Goal: Task Accomplishment & Management: Manage account settings

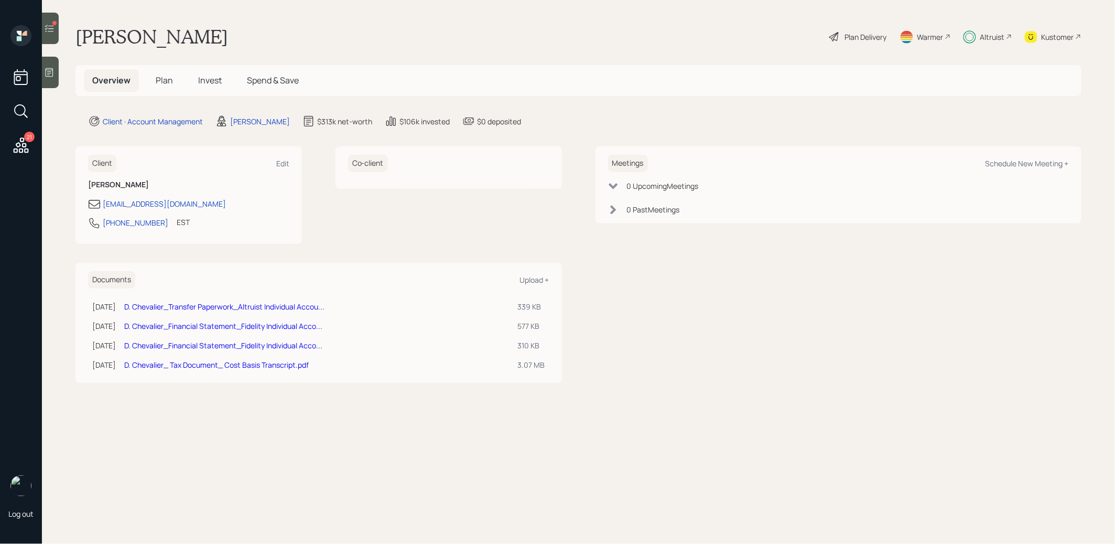
click at [207, 77] on span "Invest" at bounding box center [210, 80] width 24 height 12
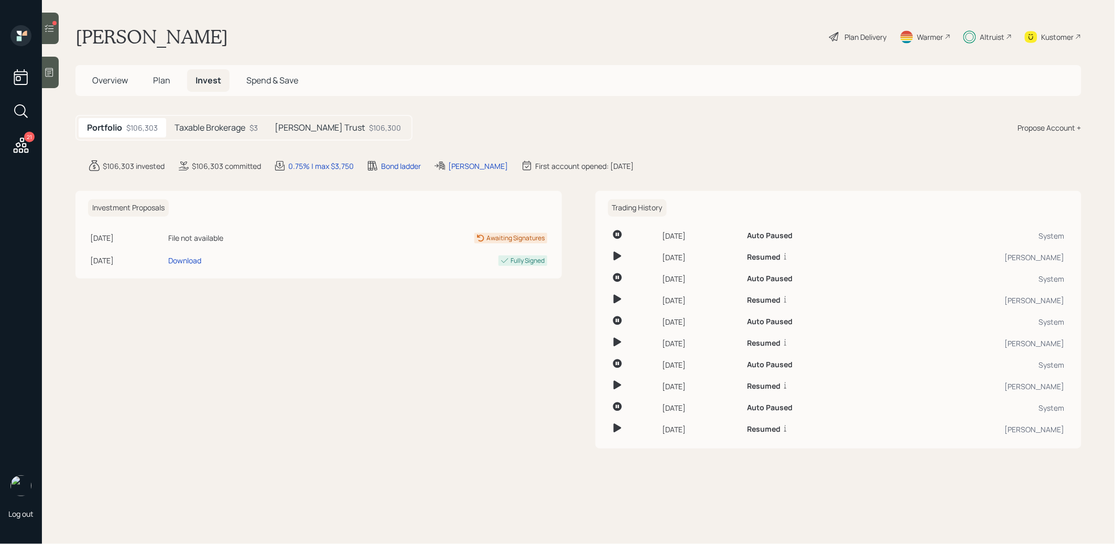
click at [308, 123] on h5 "[PERSON_NAME] Trust" at bounding box center [320, 128] width 90 height 10
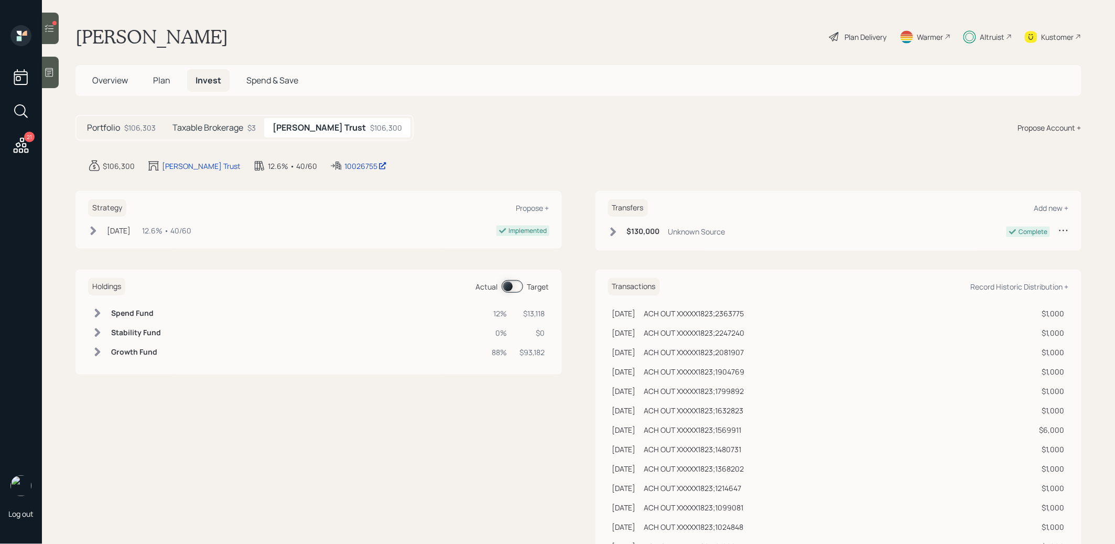
click at [511, 280] on span at bounding box center [513, 286] width 22 height 13
click at [512, 281] on span at bounding box center [513, 286] width 22 height 13
click at [508, 285] on span at bounding box center [513, 286] width 22 height 13
click at [201, 129] on h5 "Taxable Brokerage" at bounding box center [208, 128] width 71 height 10
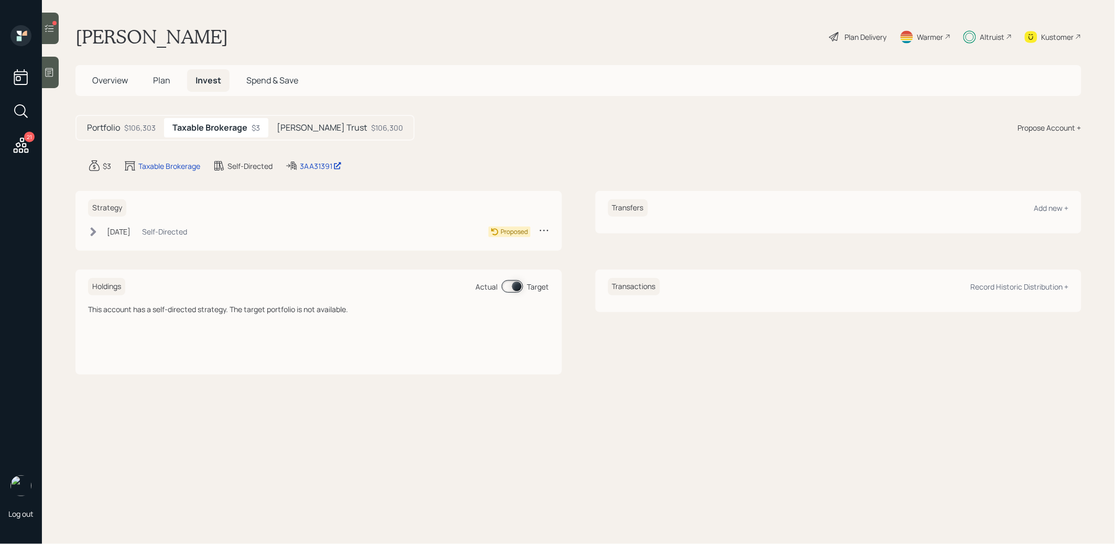
click at [92, 229] on icon at bounding box center [93, 232] width 10 height 10
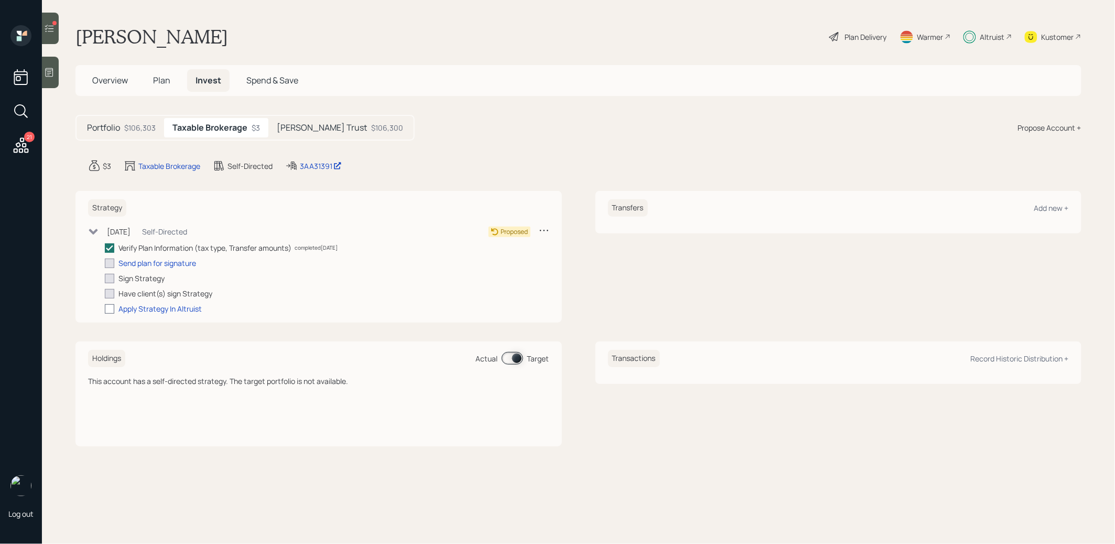
click at [109, 306] on div at bounding box center [109, 308] width 9 height 9
click at [105, 308] on input "checkbox" at bounding box center [104, 308] width 1 height 1
checkbox input "true"
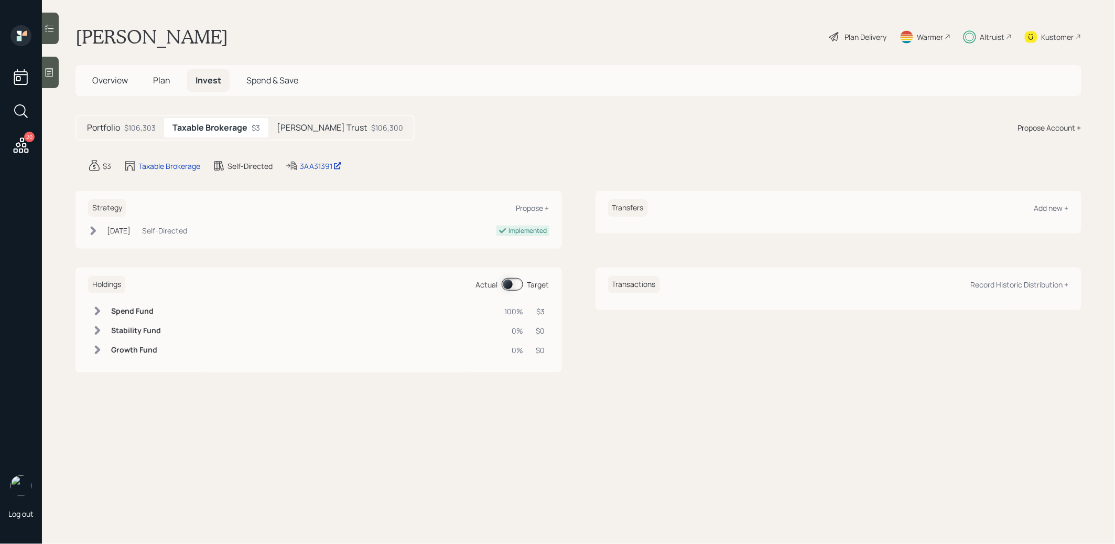
click at [507, 283] on span at bounding box center [513, 284] width 22 height 13
